Goal: Task Accomplishment & Management: Manage account settings

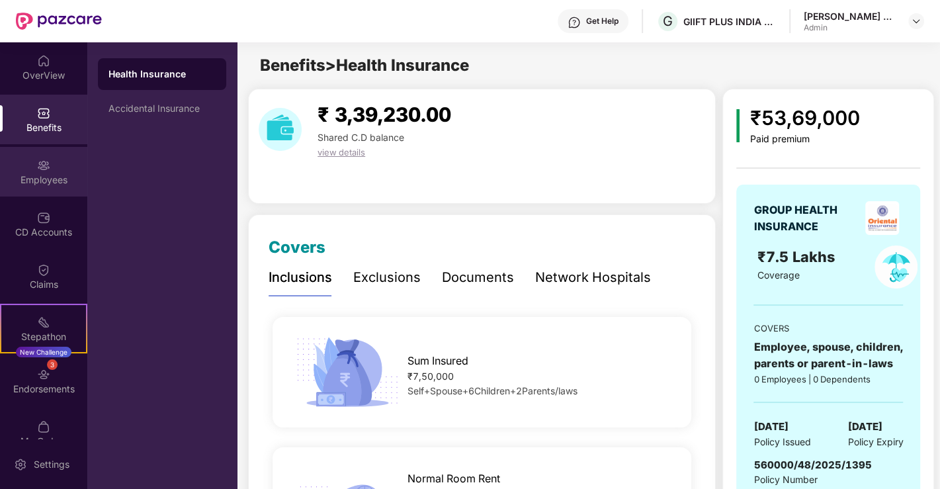
click at [74, 169] on div "Employees" at bounding box center [43, 172] width 87 height 50
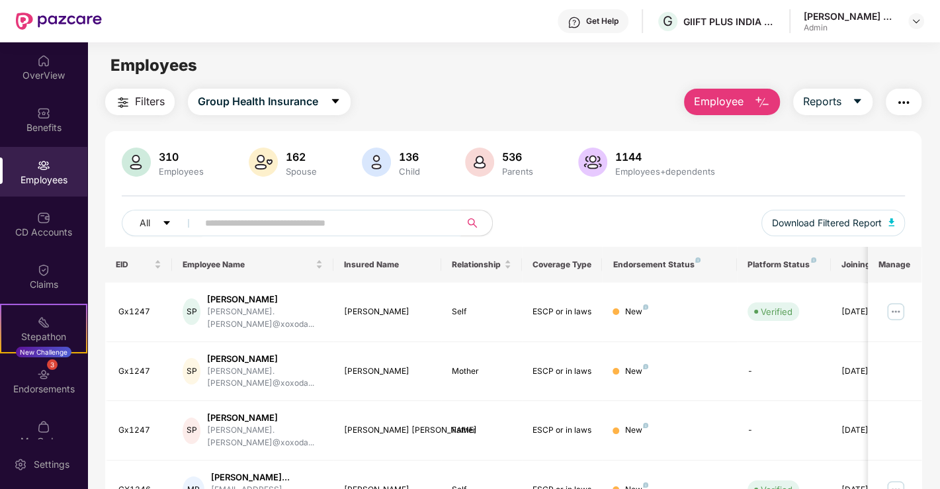
click at [386, 219] on input "text" at bounding box center [324, 223] width 238 height 20
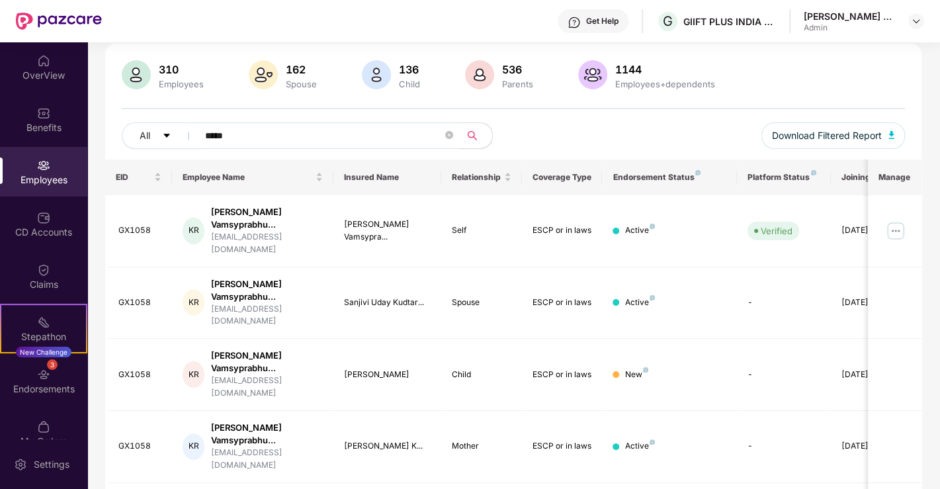
scroll to position [136, 0]
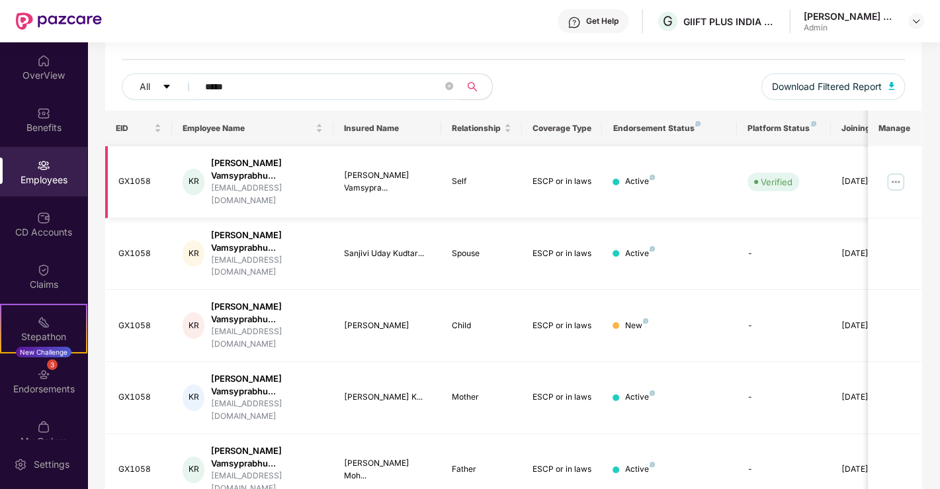
type input "*****"
click at [895, 173] on img at bounding box center [895, 181] width 21 height 21
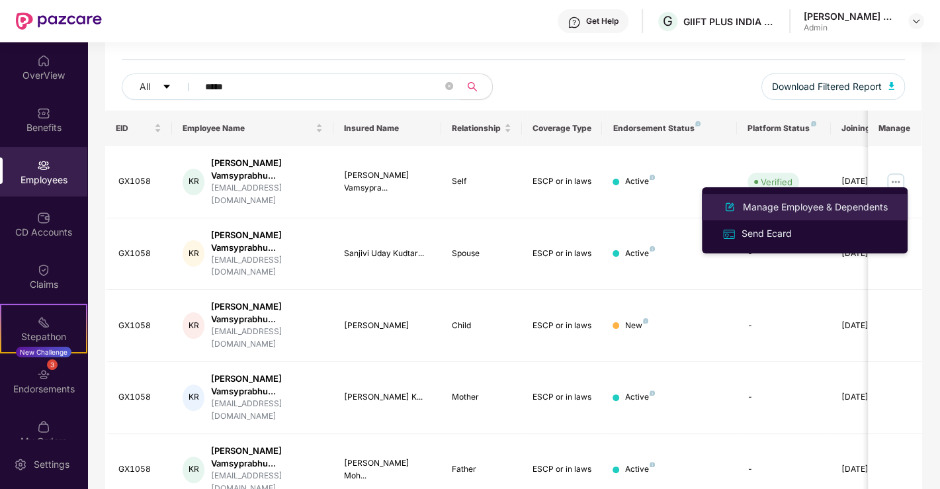
click at [769, 201] on div "Manage Employee & Dependents" at bounding box center [815, 207] width 150 height 15
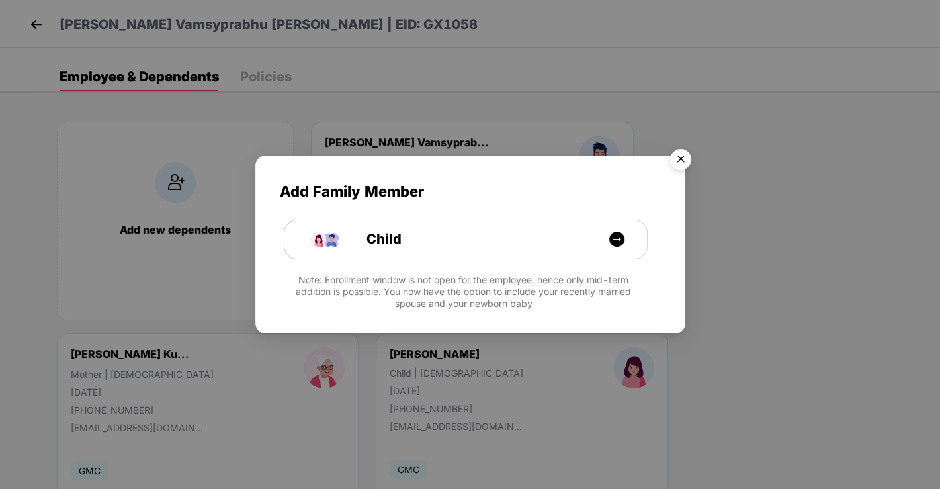
click at [682, 161] on img "Close" at bounding box center [680, 161] width 37 height 37
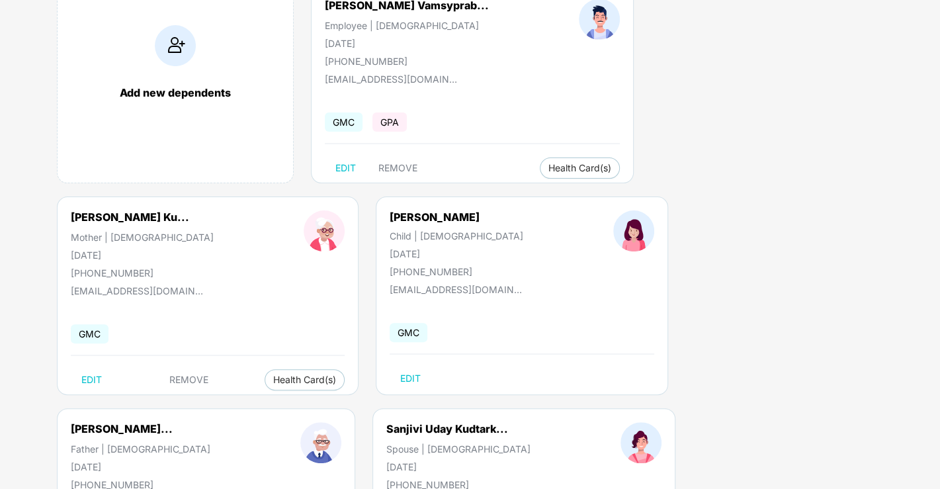
scroll to position [147, 0]
